Goal: Task Accomplishment & Management: Complete application form

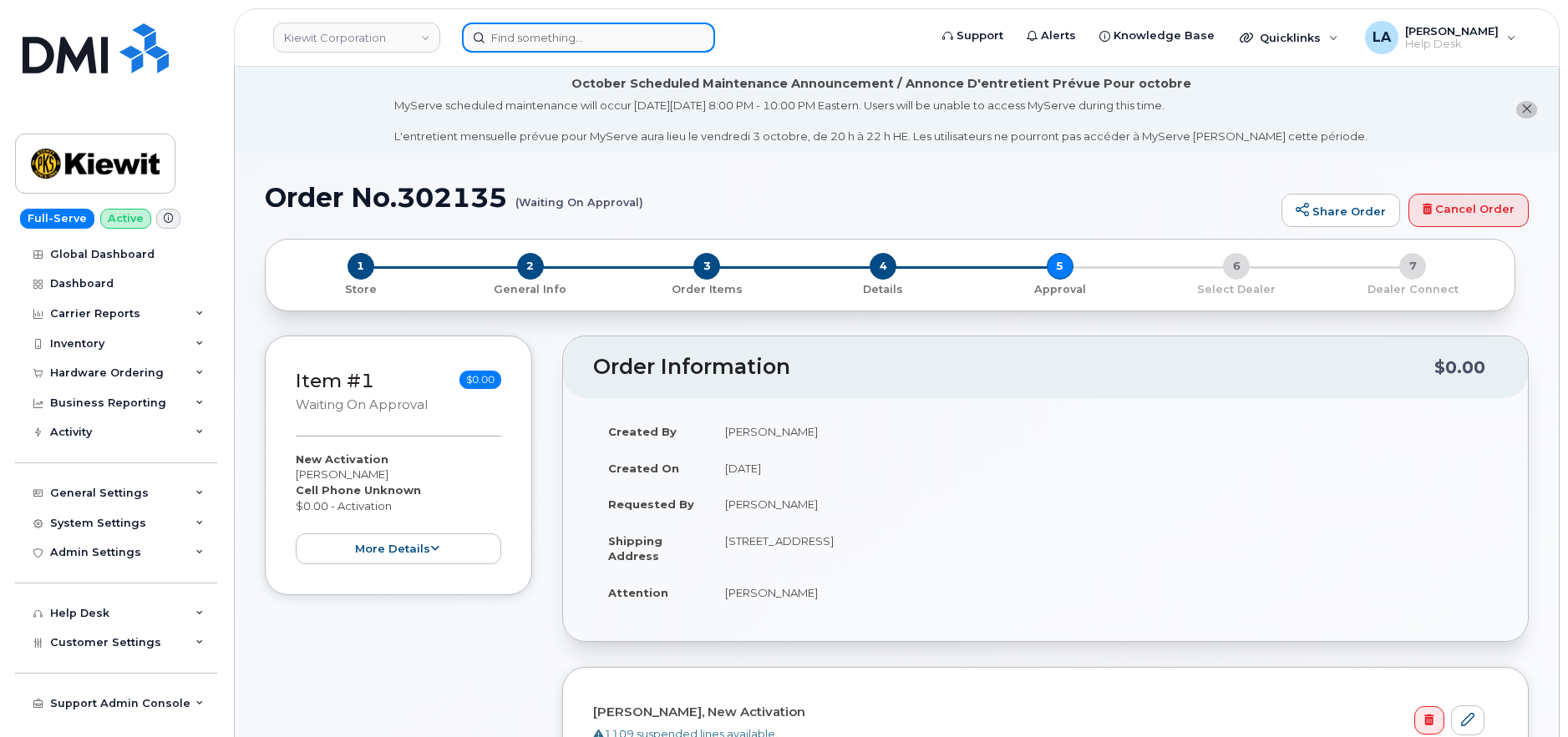
click at [567, 35] on input at bounding box center [588, 38] width 253 height 30
paste input "302183"
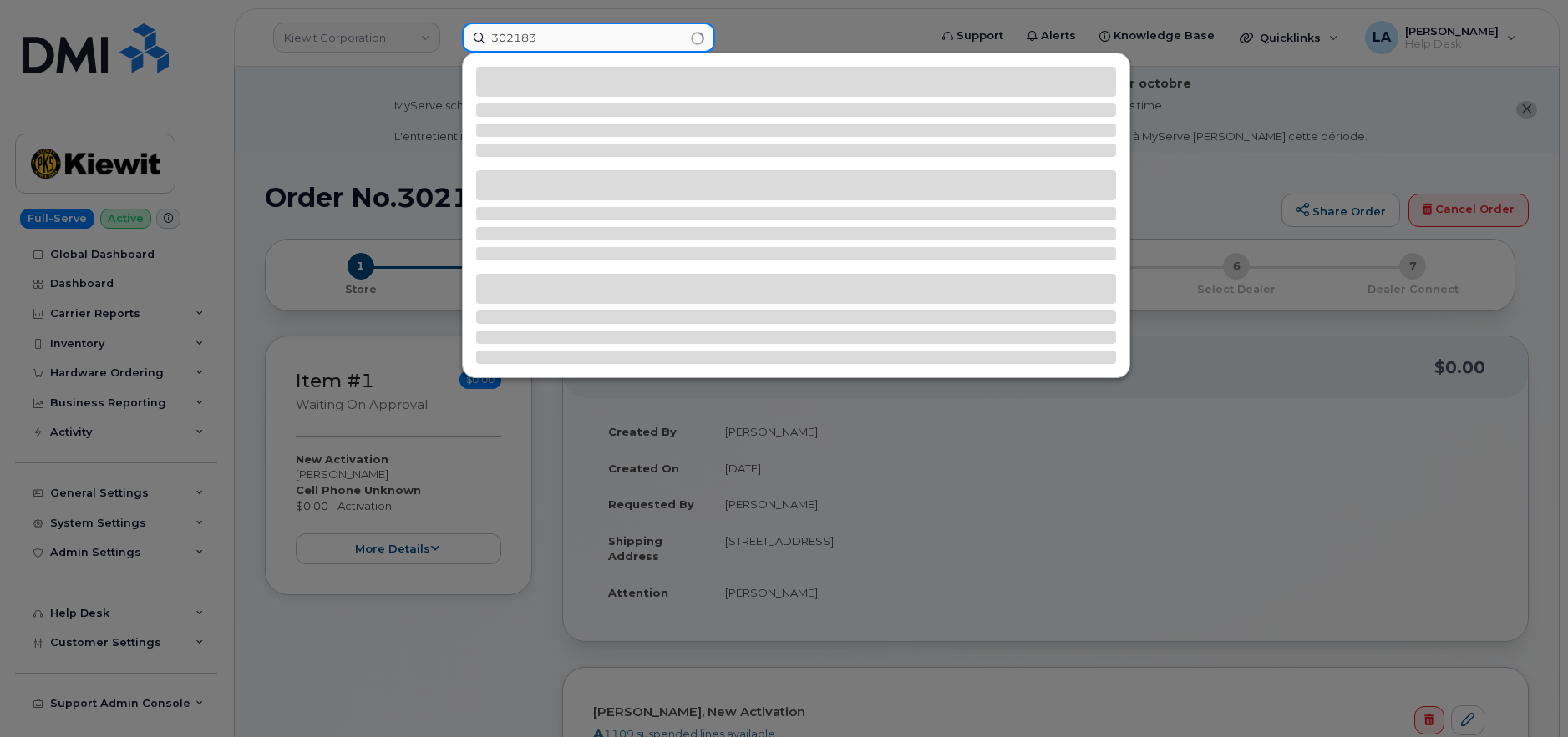
type input "302183"
click at [343, 88] on div at bounding box center [784, 368] width 1568 height 737
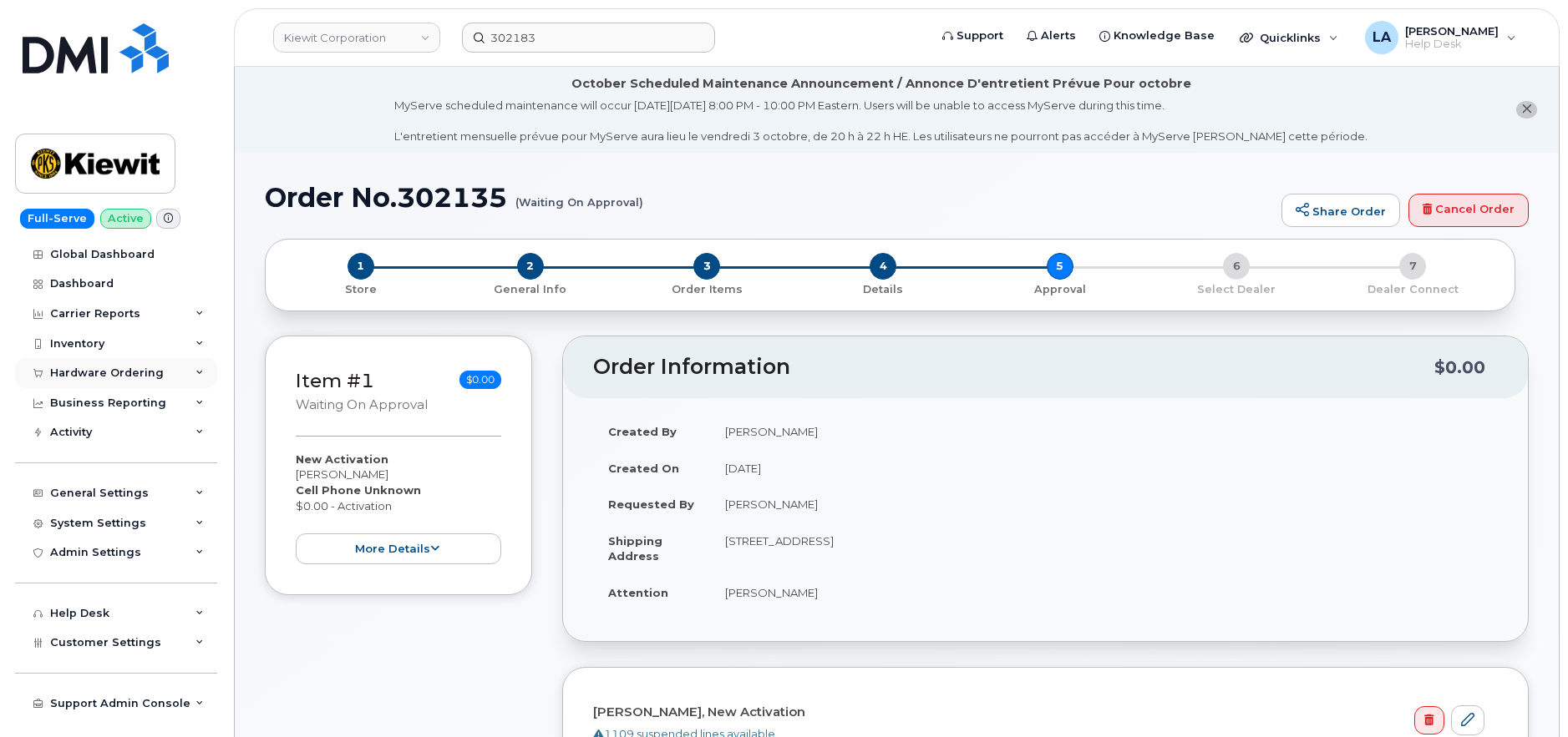
drag, startPoint x: 94, startPoint y: 374, endPoint x: 112, endPoint y: 361, distance: 22.2
click at [94, 374] on div "Hardware Ordering" at bounding box center [107, 372] width 114 height 13
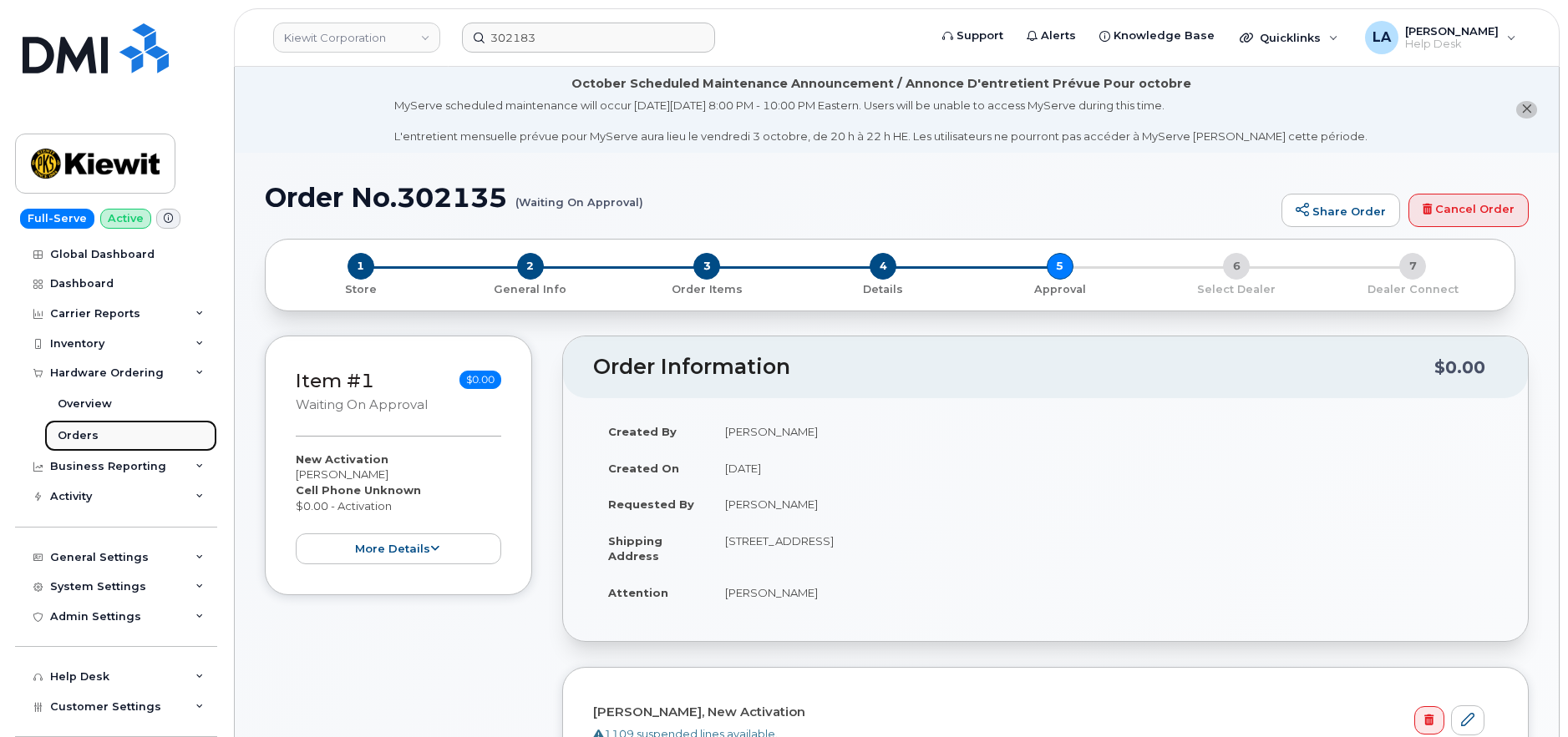
click at [91, 433] on div "Orders" at bounding box center [77, 435] width 41 height 15
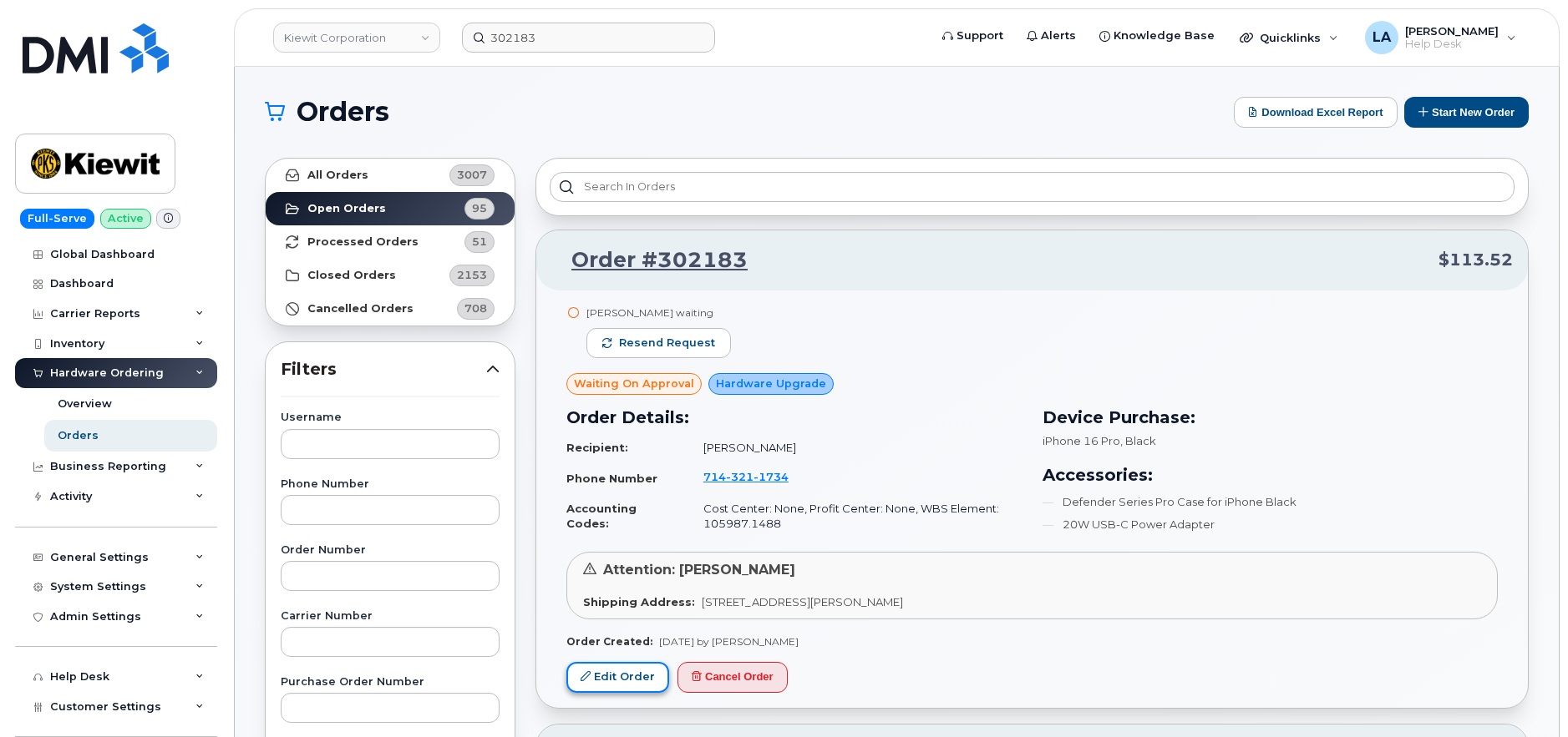
drag, startPoint x: 630, startPoint y: 676, endPoint x: 649, endPoint y: 662, distance: 23.6
click at [630, 676] on link "Edit Order" at bounding box center [617, 677] width 103 height 31
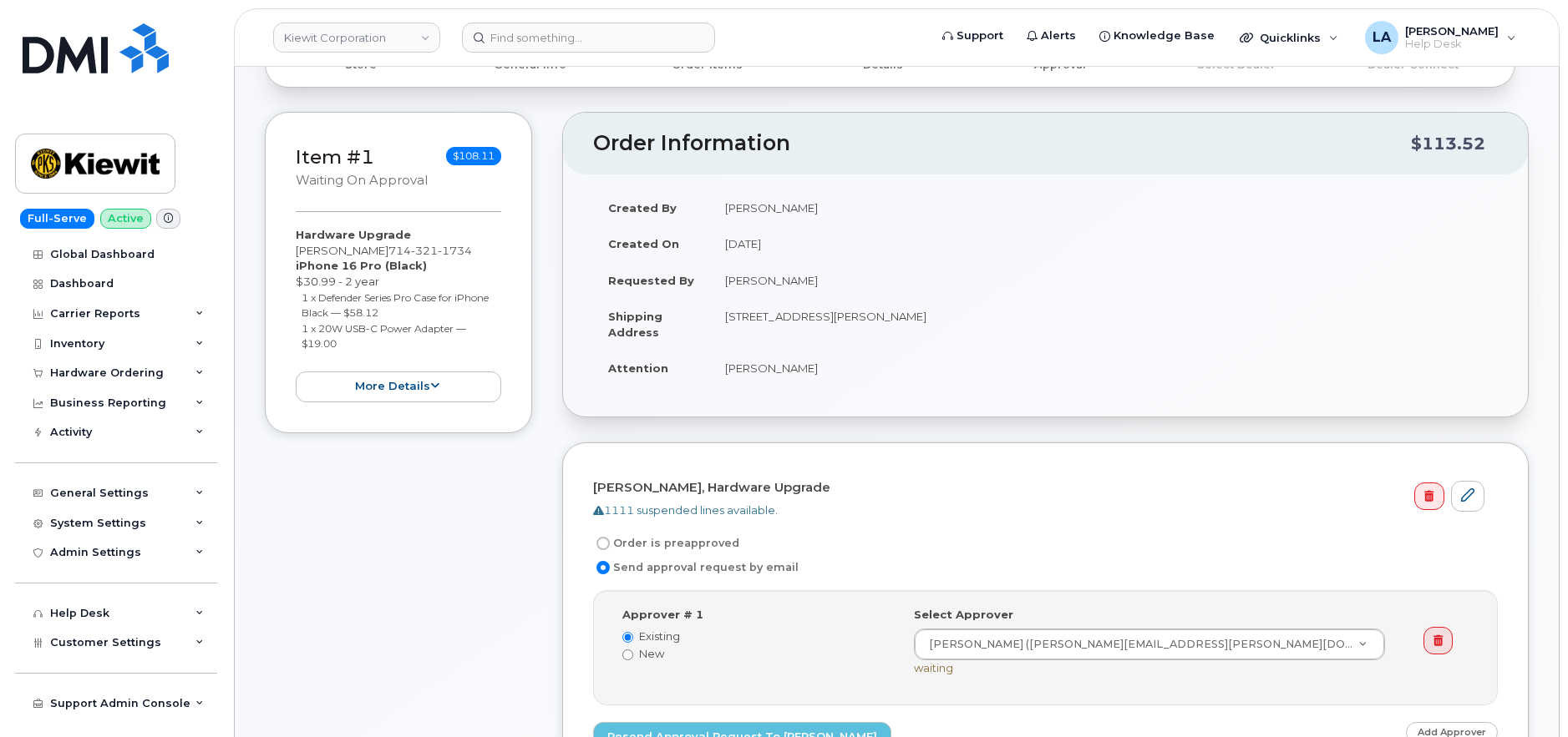
scroll to position [126, 0]
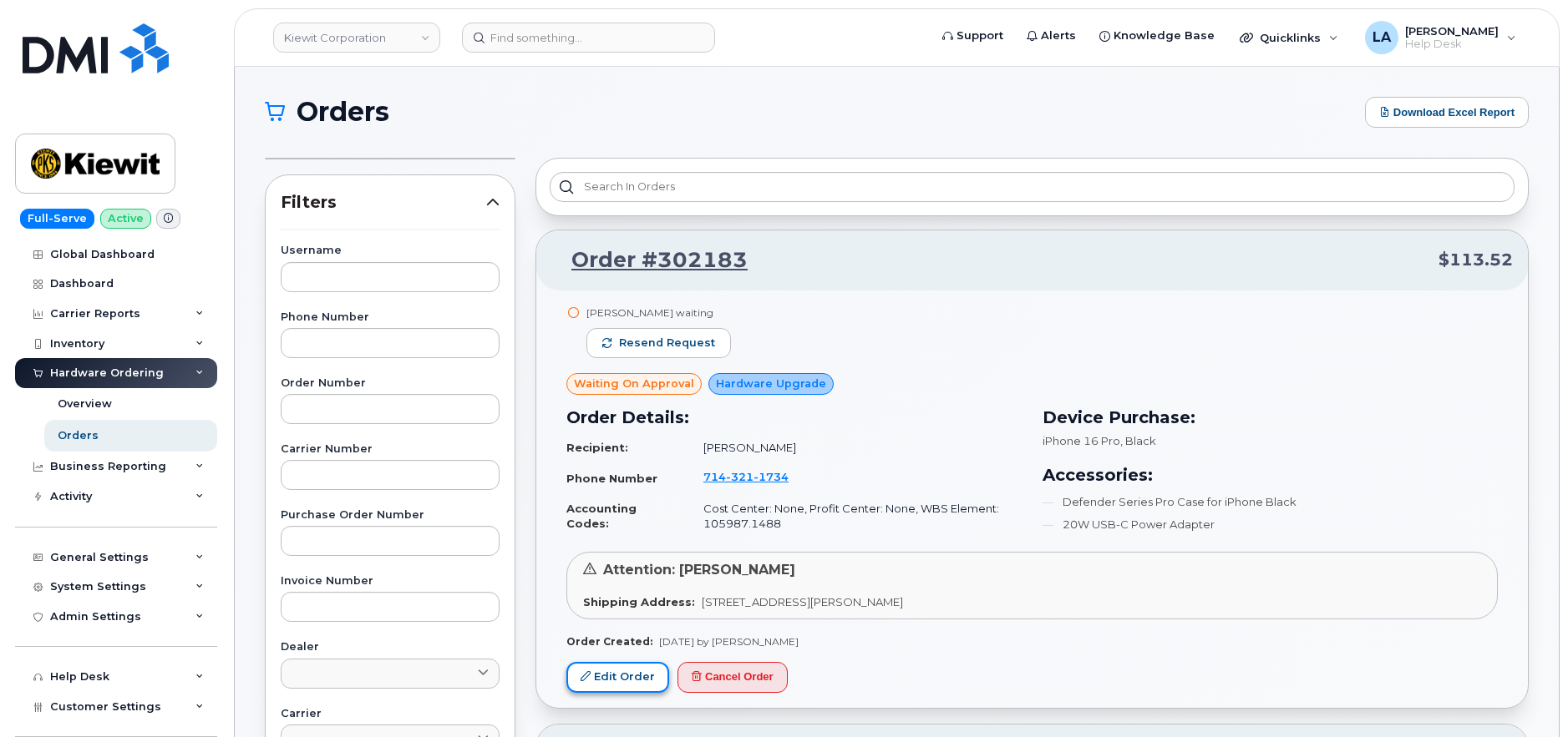
click at [603, 672] on link "Edit Order" at bounding box center [617, 677] width 103 height 31
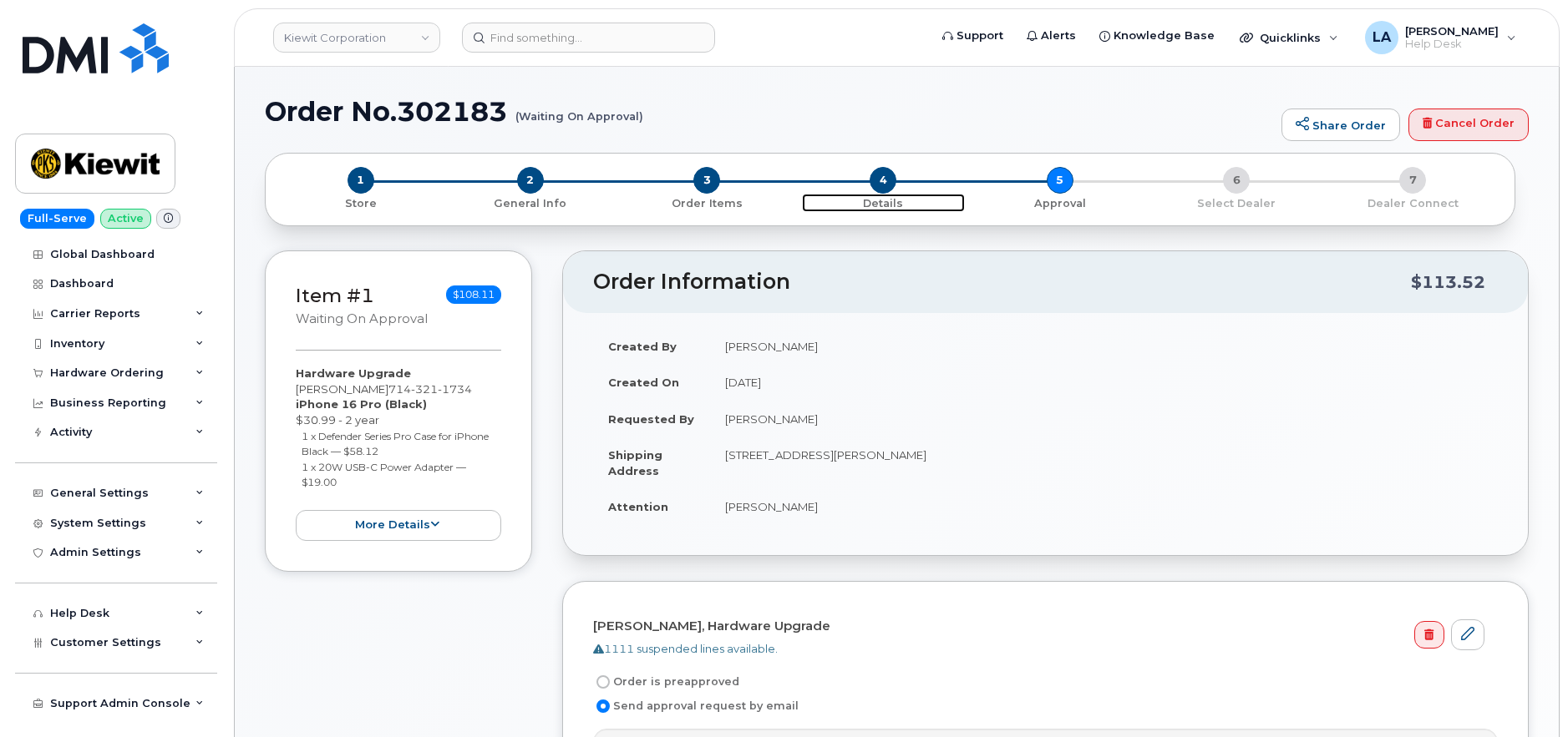
click at [885, 181] on span "4" at bounding box center [882, 180] width 27 height 27
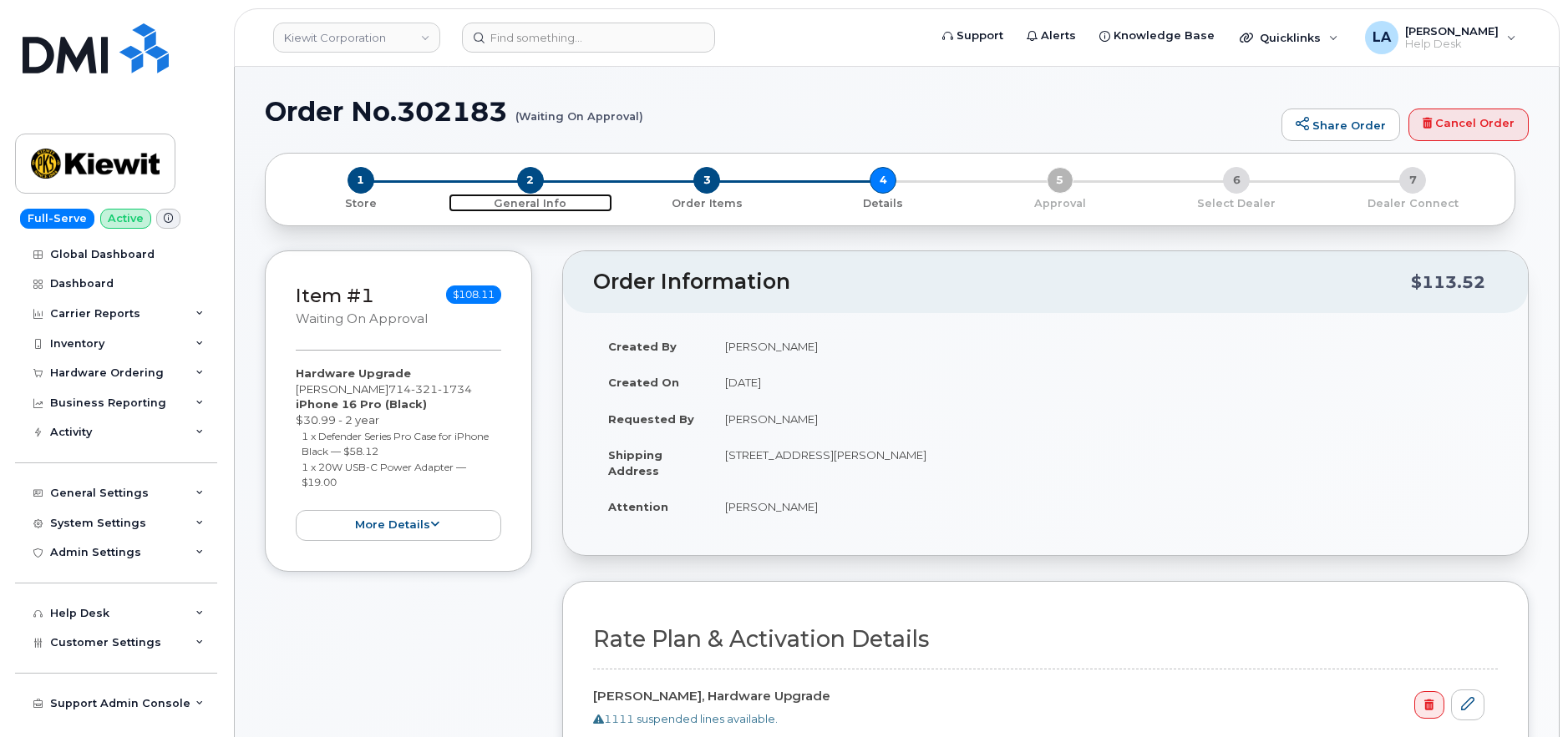
click at [529, 186] on span "2" at bounding box center [530, 180] width 27 height 27
click at [759, 466] on td "19009 S Laurel Park Rd, Rancho Dominguez, CA, 90220, USA" at bounding box center [1103, 463] width 788 height 52
click at [757, 455] on td "19009 S Laurel Park Rd, Rancho Dominguez, CA, 90220, USA" at bounding box center [1103, 463] width 788 height 52
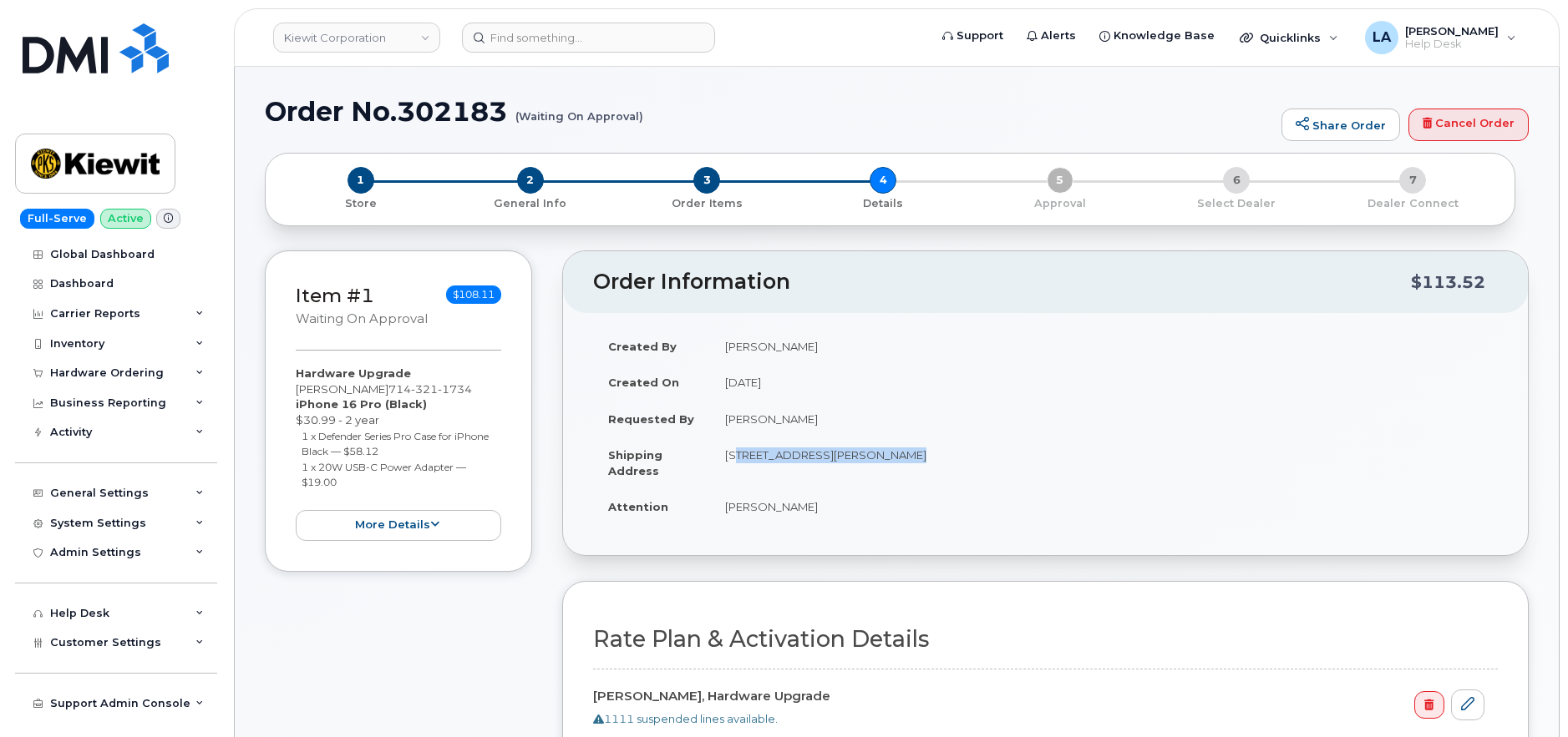
copy tbody "19009 S Laurel Park Rd, Rancho Dominguez, CA, 90220, USA"
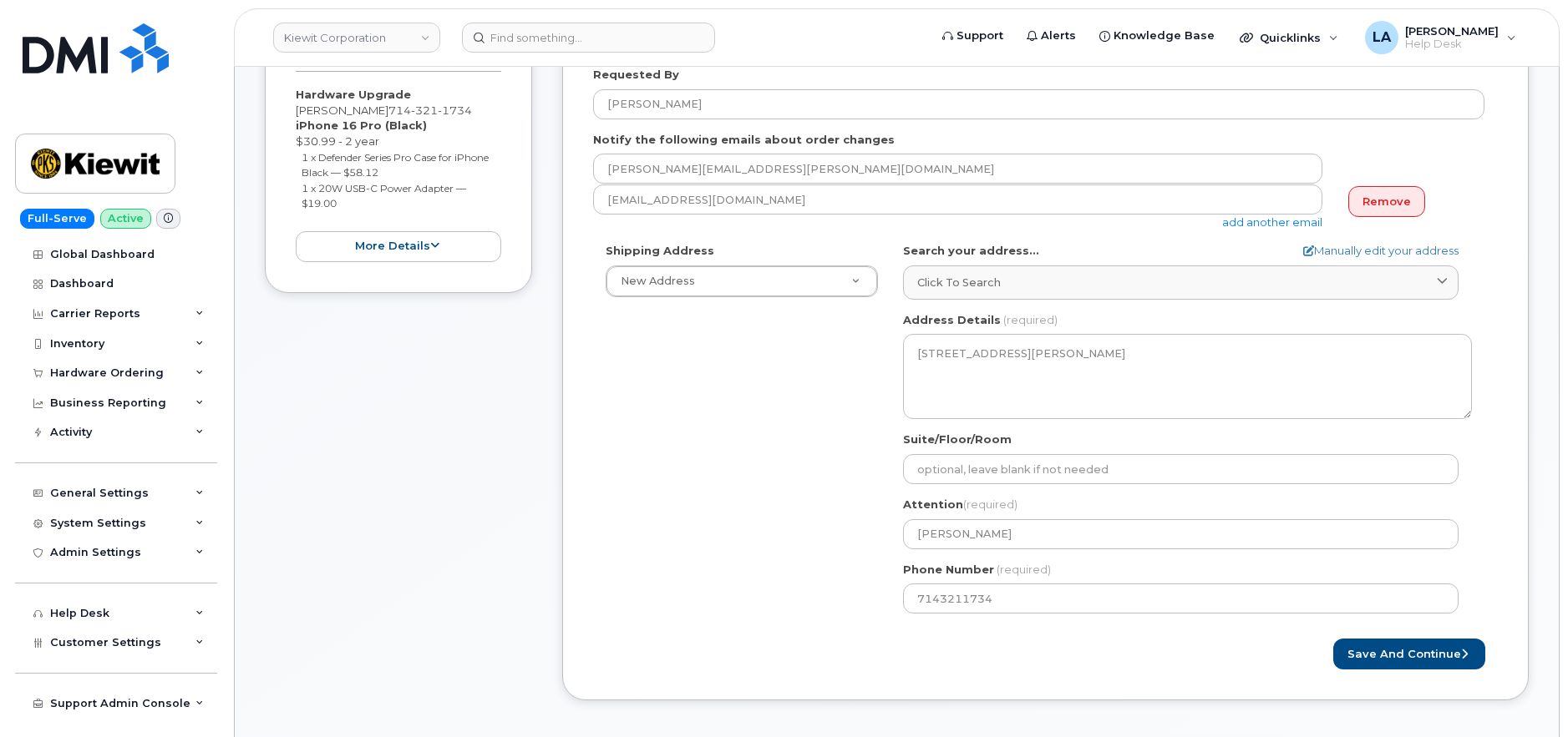
scroll to position [272, 0]
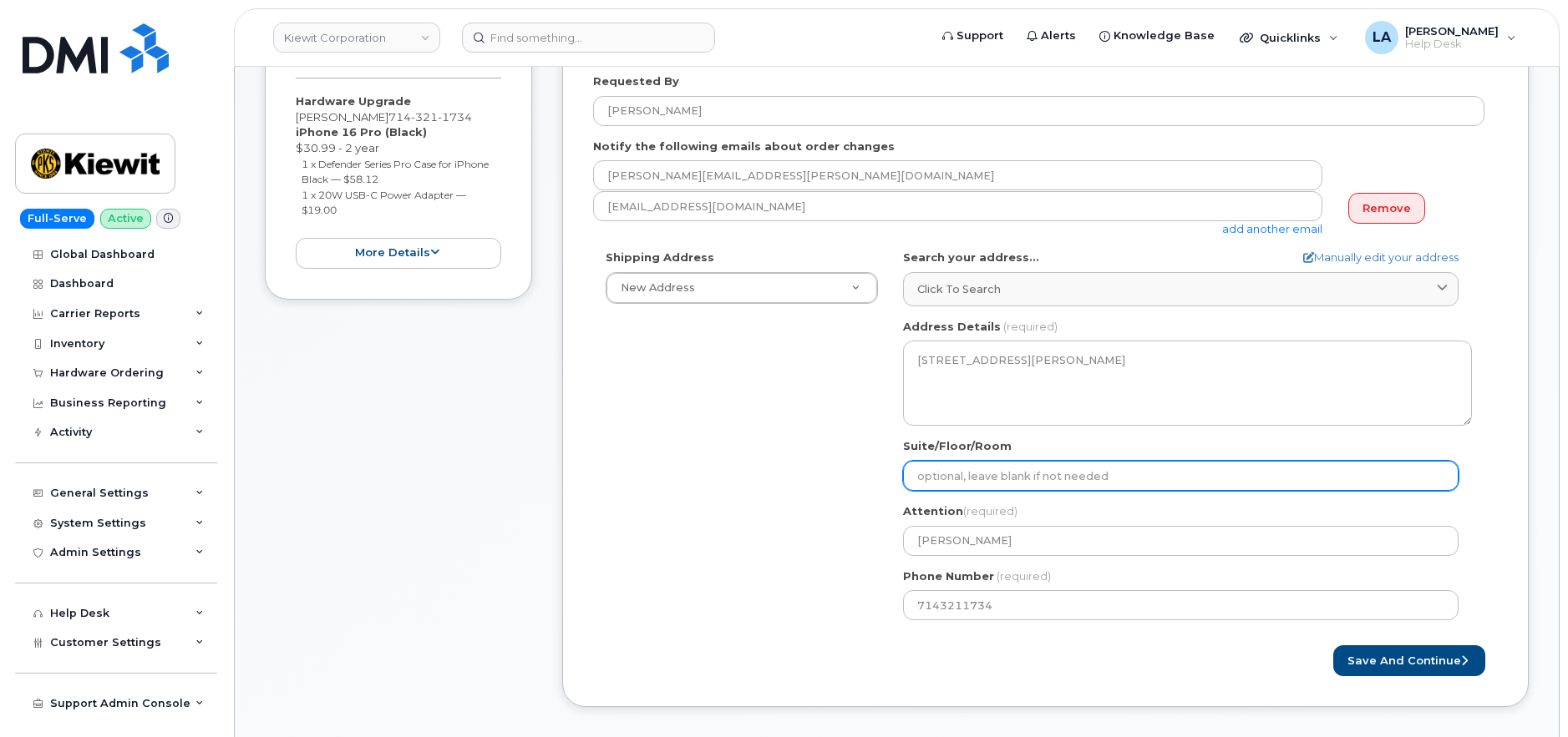
click at [983, 472] on input "Suite/Floor/Room" at bounding box center [1180, 475] width 555 height 30
select select
type input "#"
select select
type input "#4"
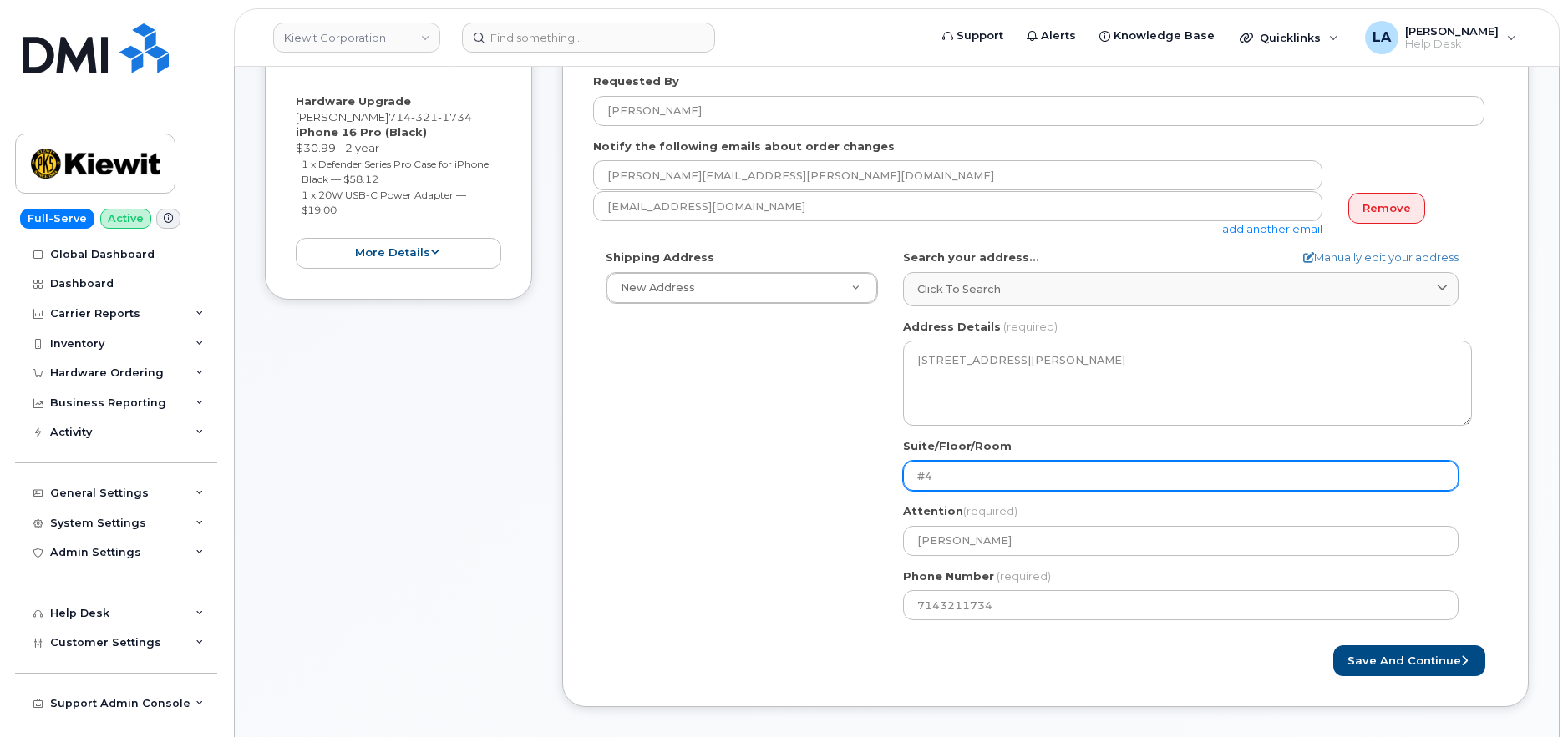
select select
type input "#44"
select select
type input "#443"
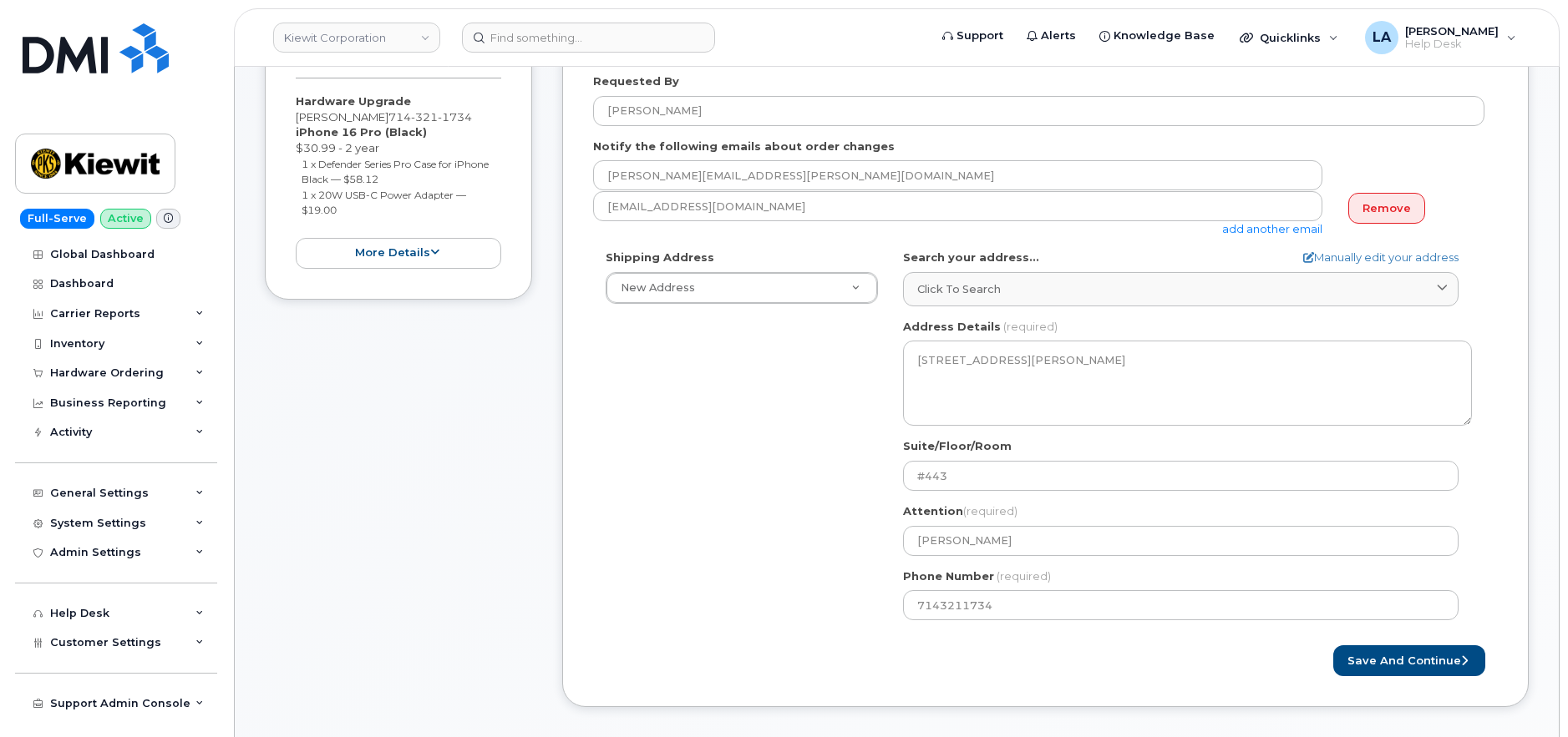
click at [747, 506] on div "Shipping Address New Address New Address 12550 Sagehen Creek Rd 10055 Trainstat…" at bounding box center [1038, 441] width 891 height 383
click at [1434, 654] on button "Save and Continue" at bounding box center [1408, 661] width 152 height 31
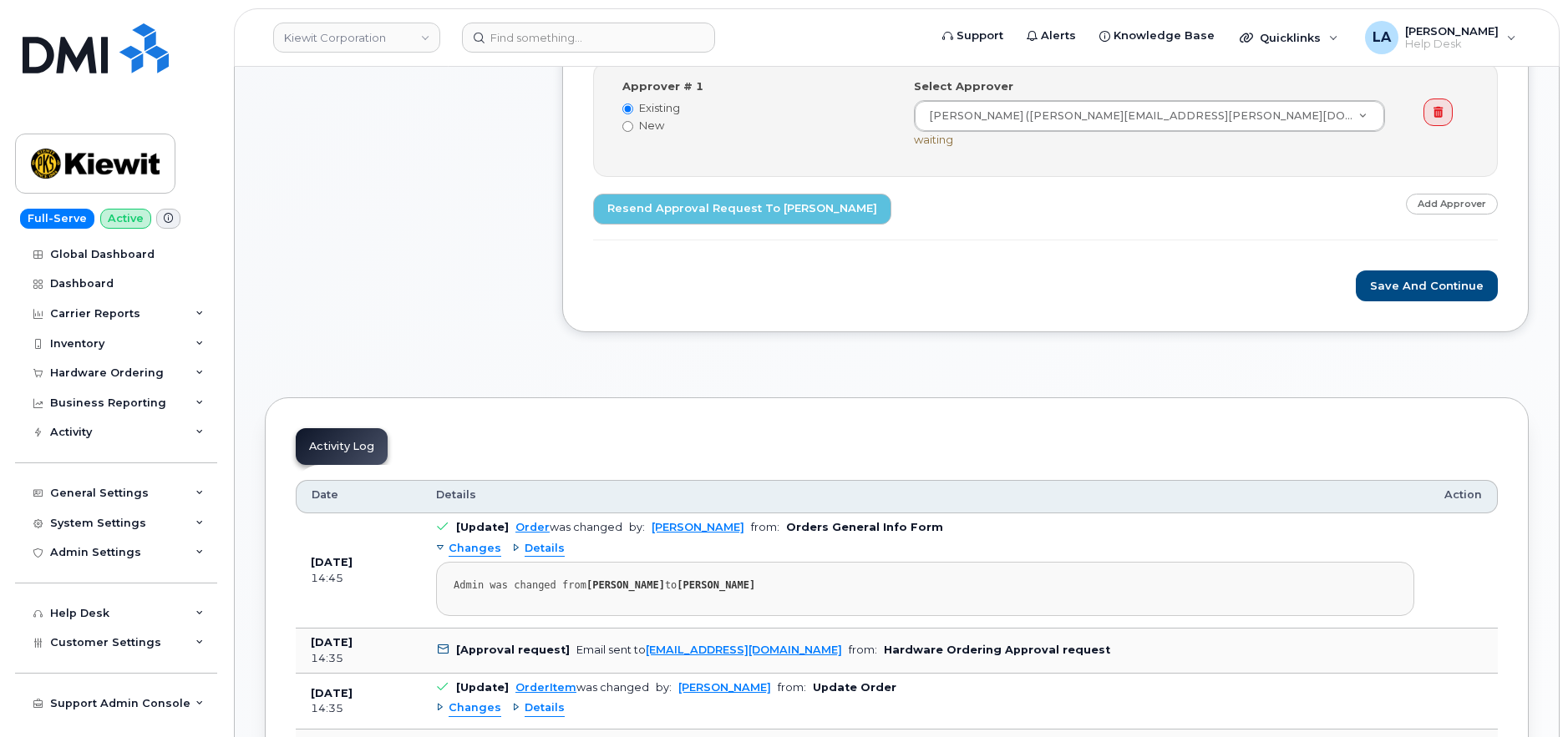
scroll to position [662, 0]
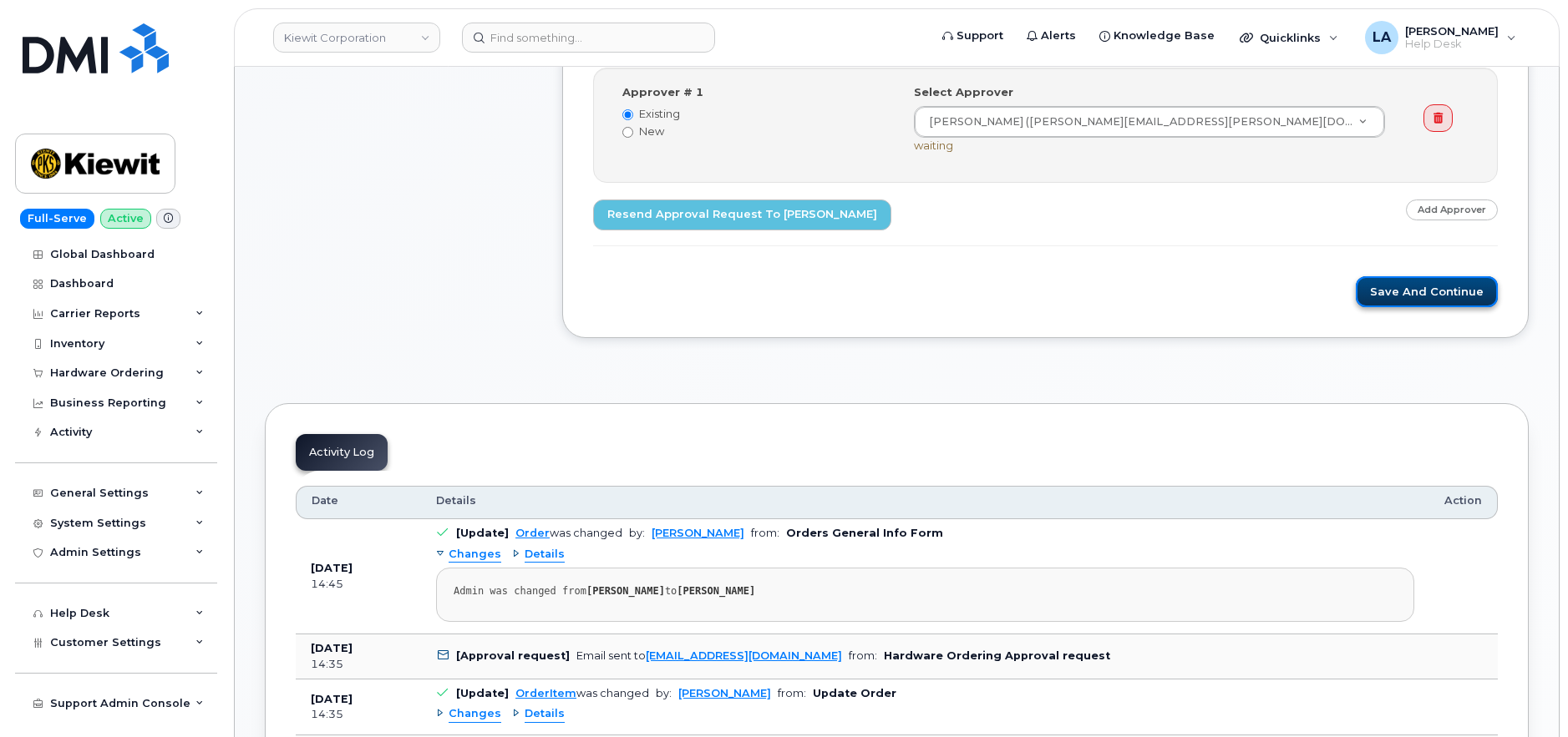
click at [1473, 286] on button "Save and Continue" at bounding box center [1426, 291] width 142 height 31
